Goal: Information Seeking & Learning: Learn about a topic

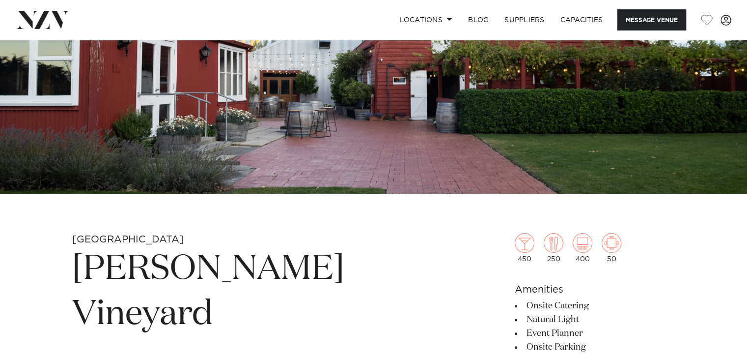
scroll to position [49, 0]
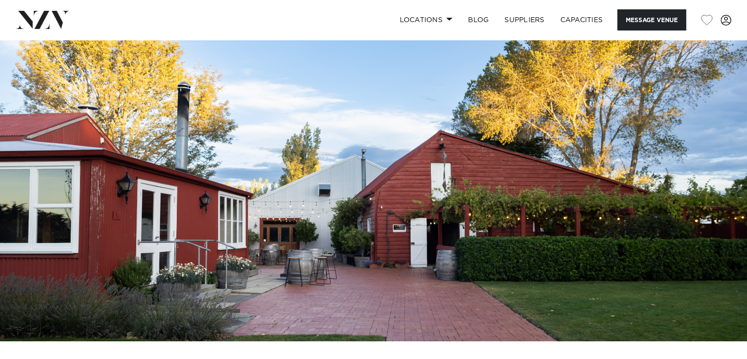
click at [643, 210] on img at bounding box center [373, 166] width 747 height 350
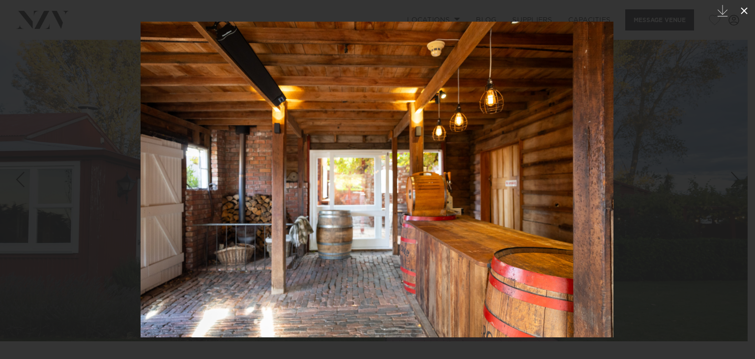
click at [741, 10] on icon at bounding box center [744, 11] width 12 height 12
